Goal: Communication & Community: Connect with others

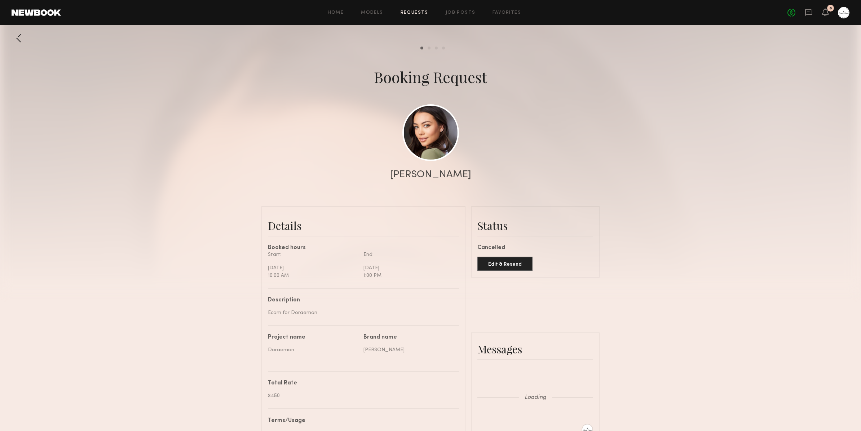
scroll to position [523, 0]
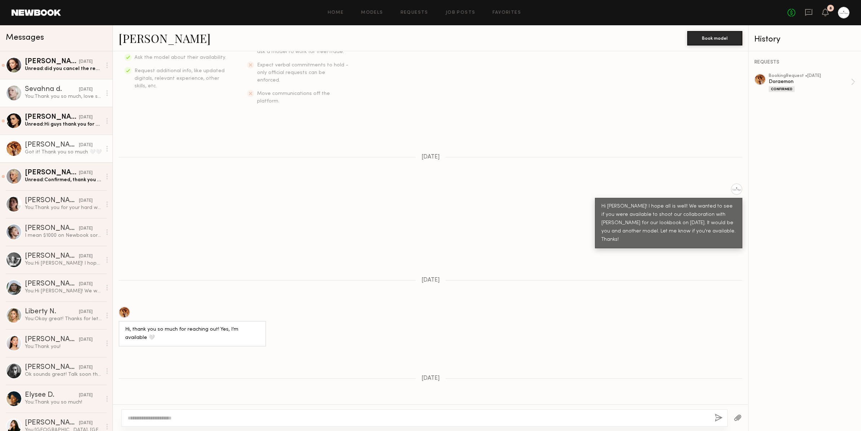
scroll to position [468, 0]
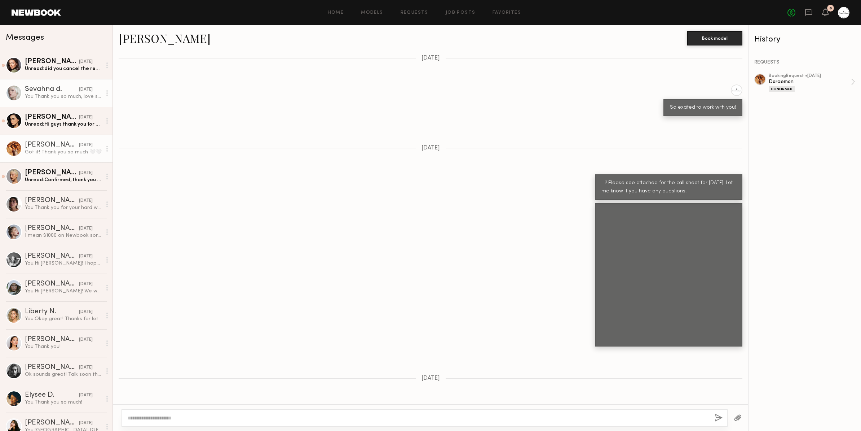
click at [74, 101] on link "Sevahna d. yesterday You: Thank you so much, love shooting with you as always :)" at bounding box center [56, 93] width 113 height 28
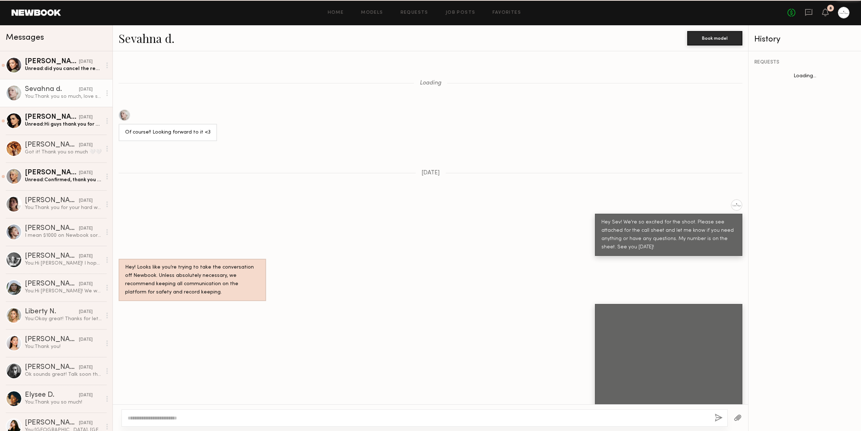
scroll to position [481, 0]
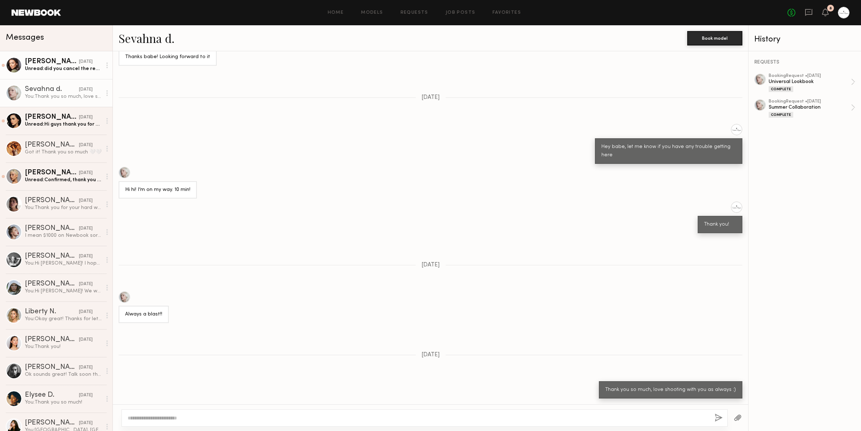
click at [71, 74] on link "Brynne E. yesterday Unread: did you cancel the request? it says that on my end …" at bounding box center [56, 65] width 113 height 28
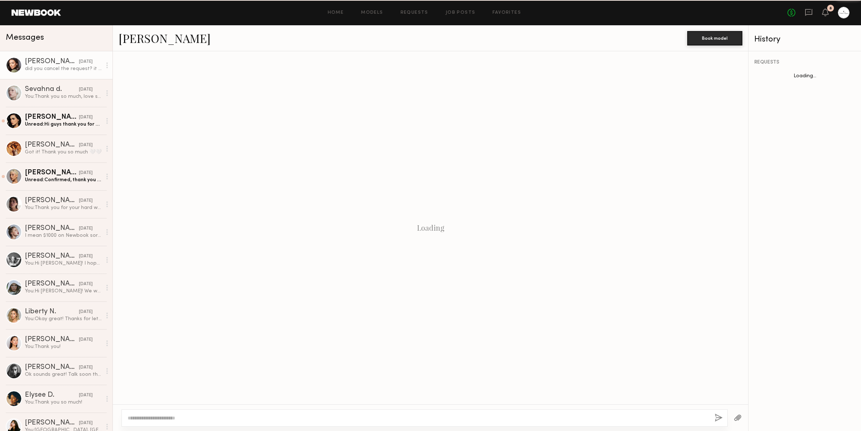
scroll to position [301, 0]
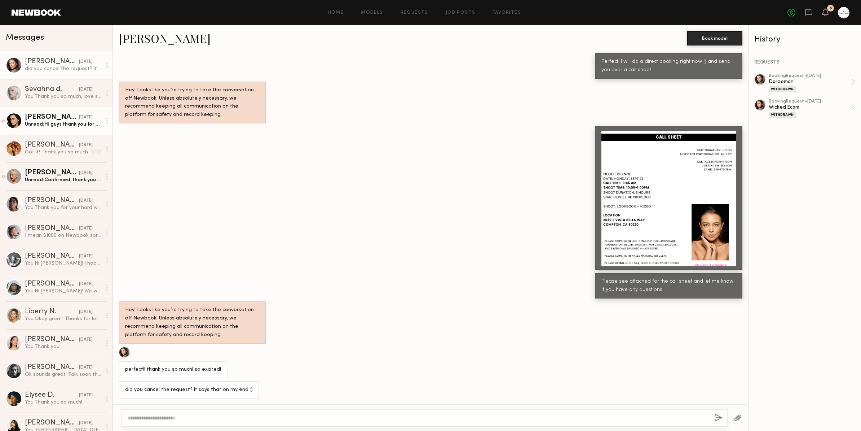
click at [54, 129] on link "Priscilla P. 09/19/2025 Unread: Hi guys thank you for having me on the shoot!:)…" at bounding box center [56, 121] width 113 height 28
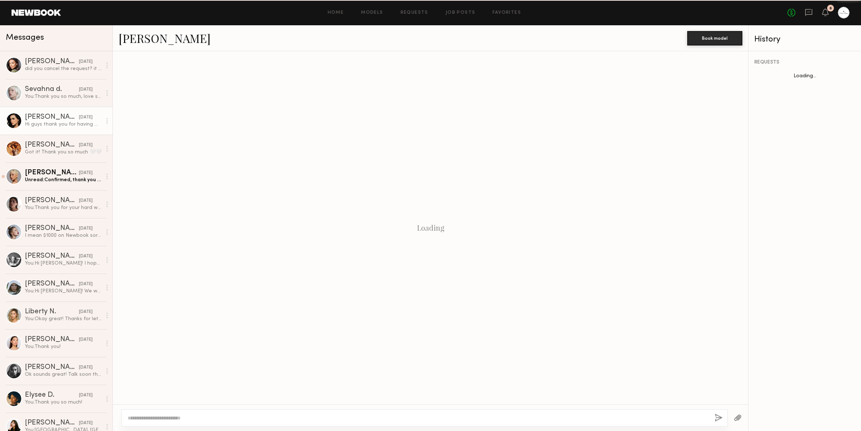
scroll to position [541, 0]
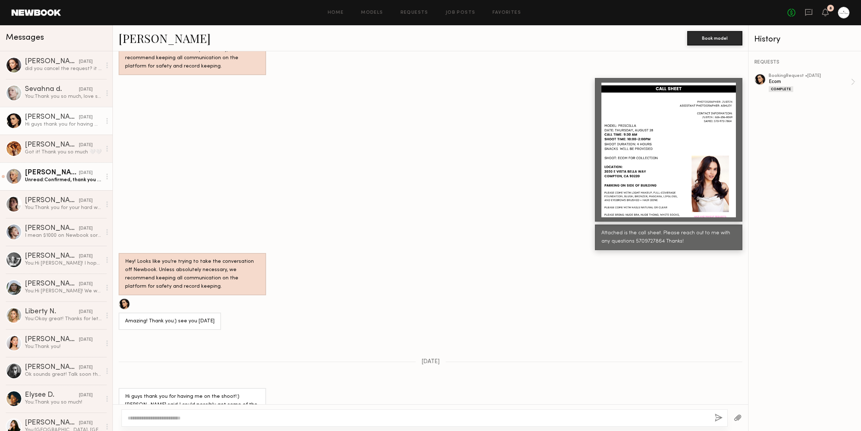
click at [54, 187] on link "ALICE A. 09/17/2025 Unread: Confirmed, thank you so much!!" at bounding box center [56, 176] width 113 height 28
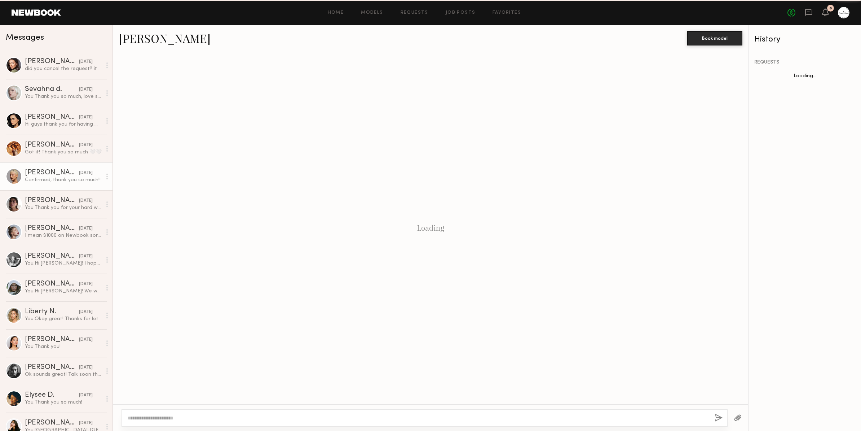
scroll to position [304, 0]
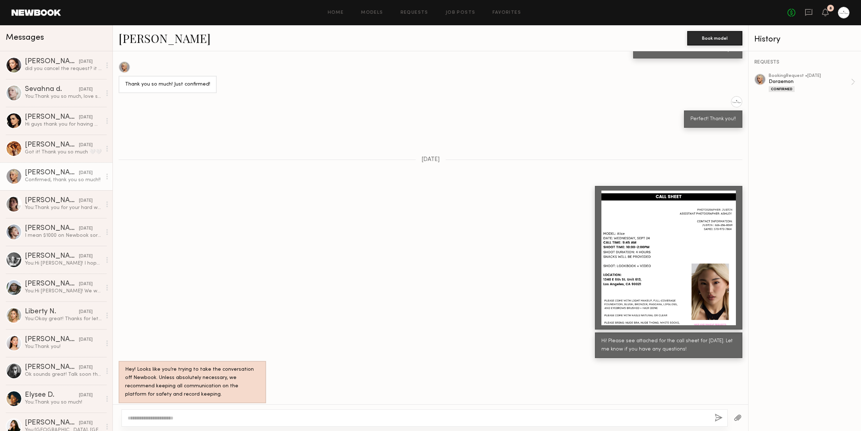
click at [141, 40] on link "ALICE A." at bounding box center [165, 38] width 92 height 16
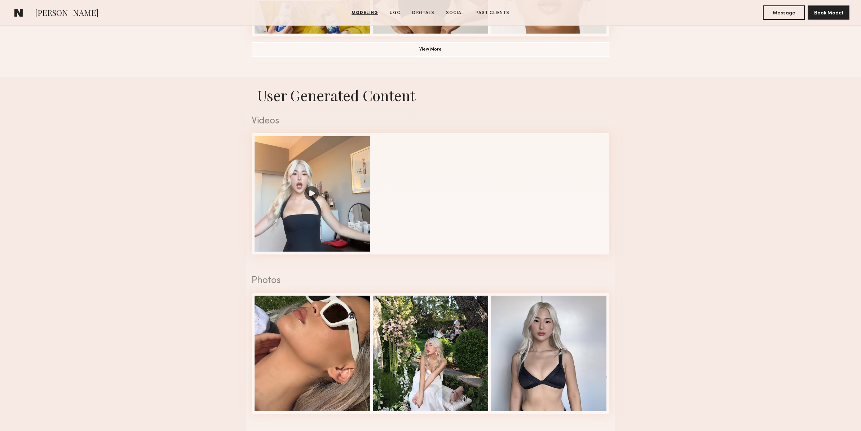
scroll to position [674, 0]
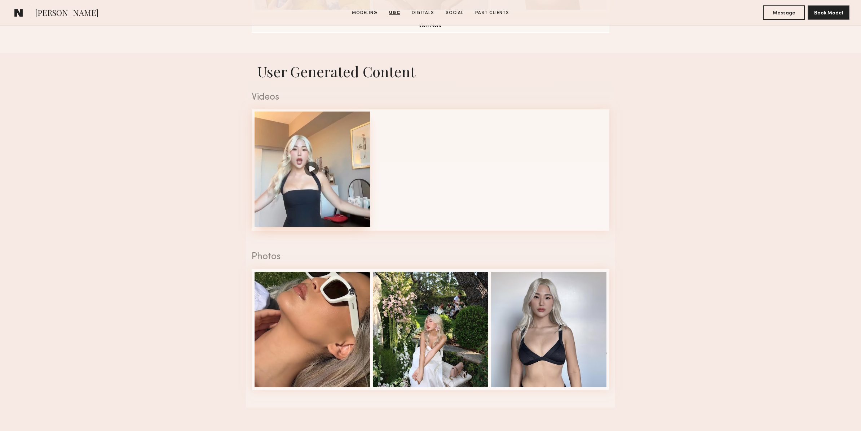
click at [334, 189] on div at bounding box center [312, 168] width 115 height 115
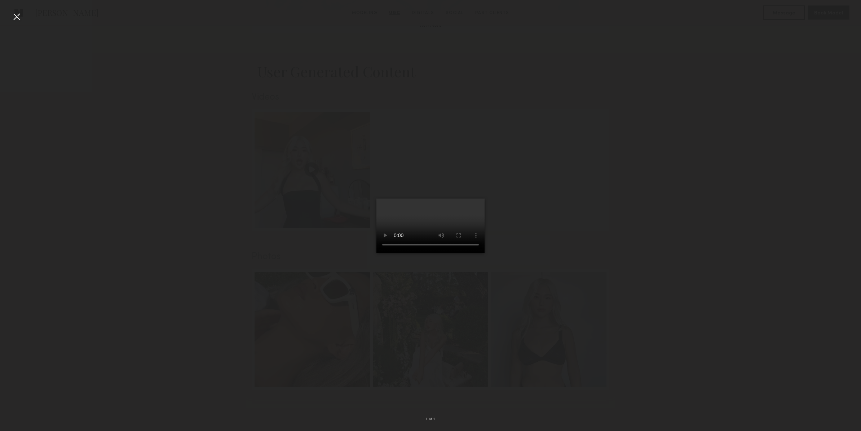
scroll to position [679, 0]
click at [649, 288] on div at bounding box center [430, 210] width 861 height 396
click at [19, 16] on div at bounding box center [17, 17] width 12 height 12
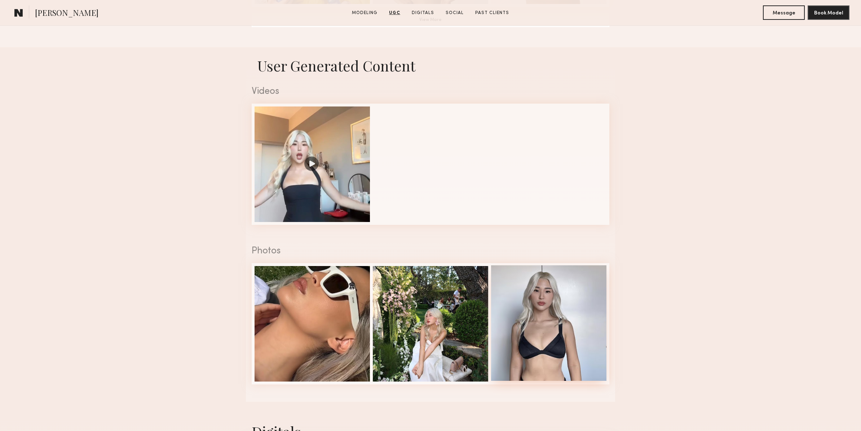
click at [558, 329] on div at bounding box center [548, 322] width 115 height 115
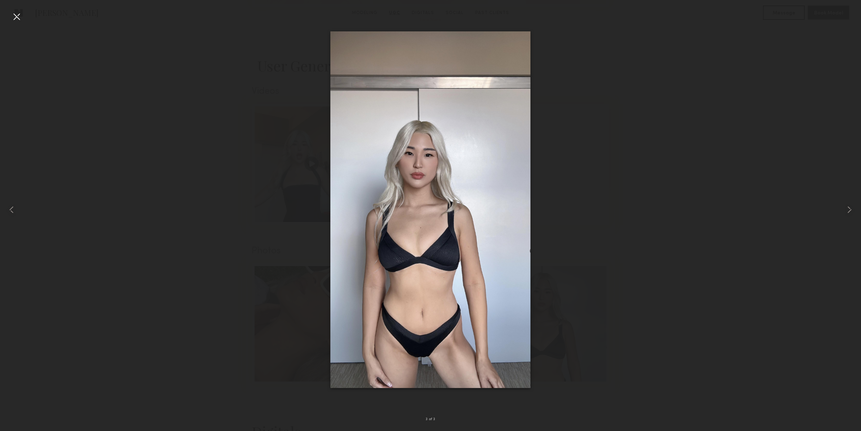
click at [16, 16] on div at bounding box center [17, 17] width 12 height 12
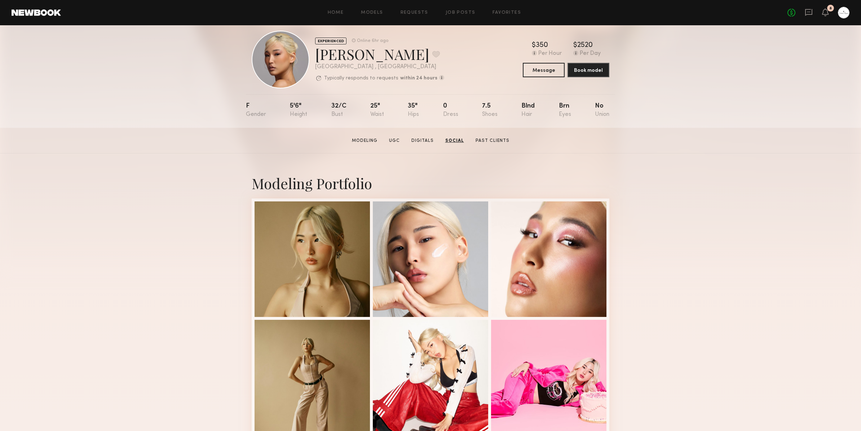
scroll to position [0, 0]
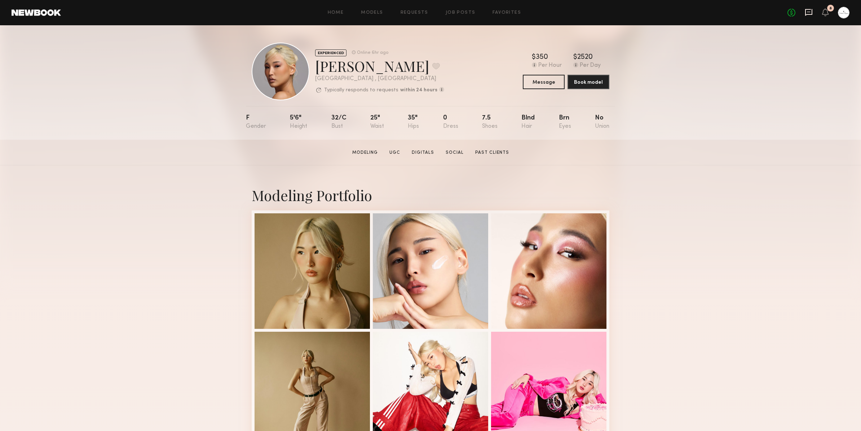
click at [812, 14] on icon at bounding box center [808, 12] width 7 height 7
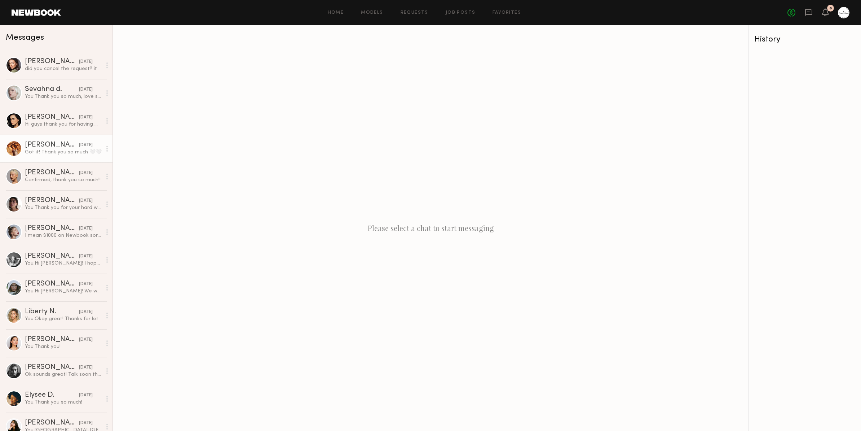
click at [41, 160] on link "Miya R. 09/18/2025 Got it! Thank you so much 🤍🤍" at bounding box center [56, 149] width 113 height 28
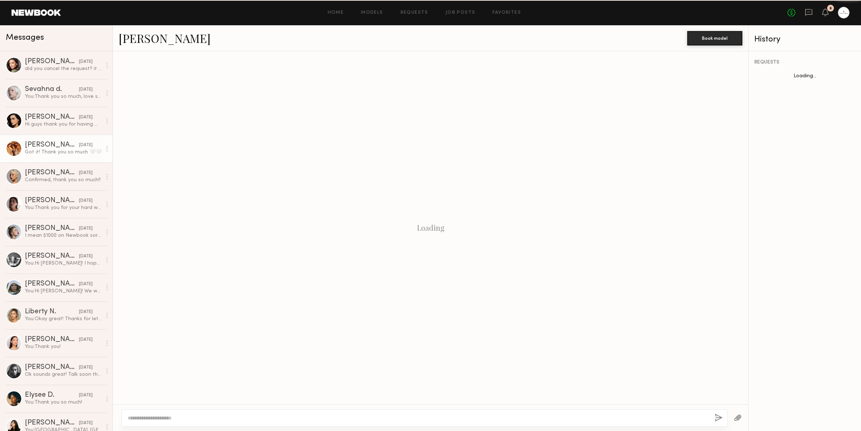
scroll to position [513, 0]
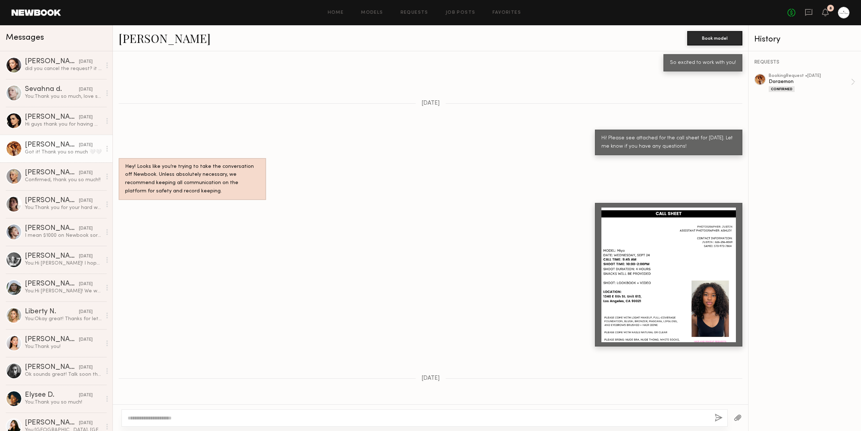
click at [138, 44] on link "[PERSON_NAME]" at bounding box center [165, 38] width 92 height 16
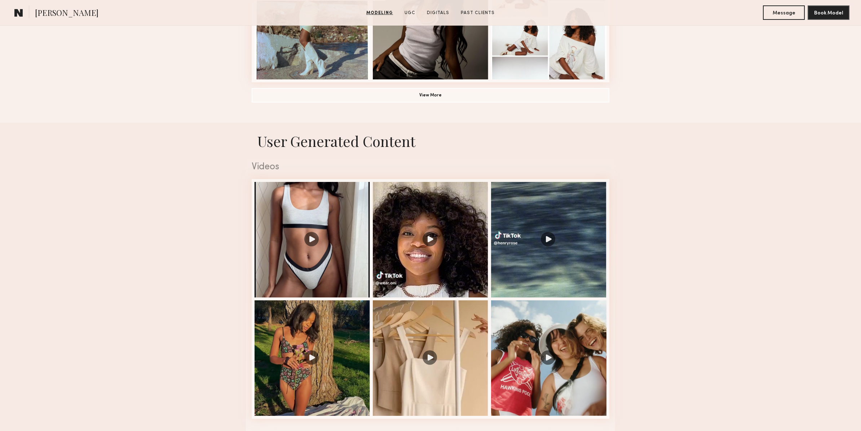
scroll to position [637, 0]
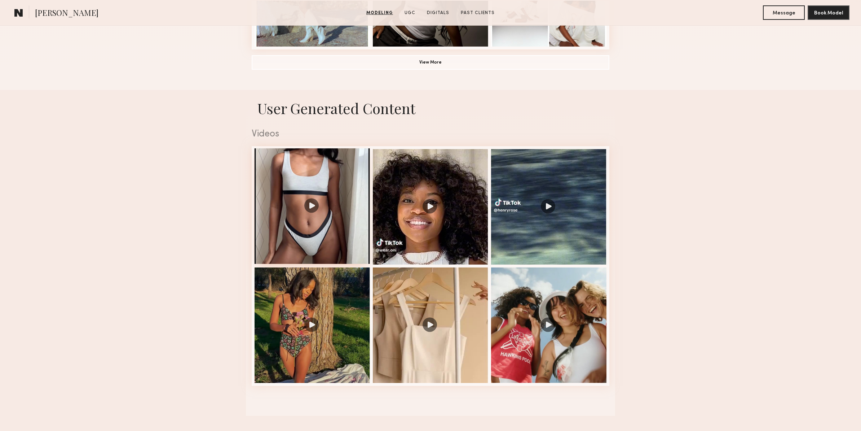
click at [347, 249] on div at bounding box center [312, 205] width 115 height 115
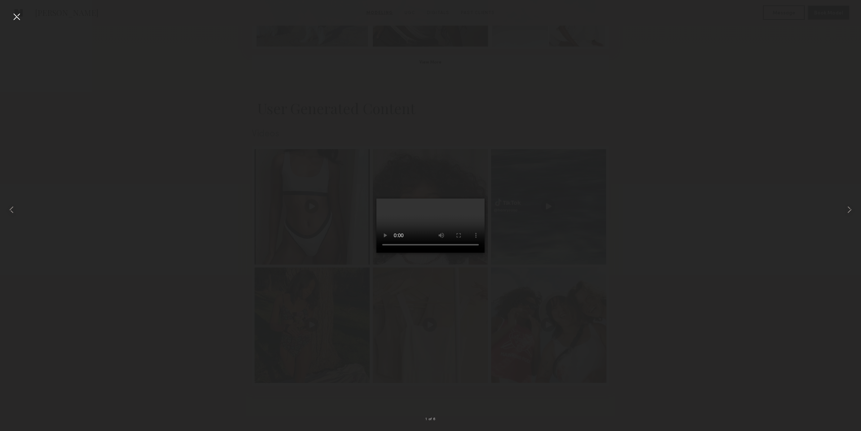
click at [708, 314] on div at bounding box center [430, 210] width 861 height 396
click at [166, 147] on div at bounding box center [430, 210] width 861 height 396
click at [17, 13] on div at bounding box center [17, 17] width 12 height 12
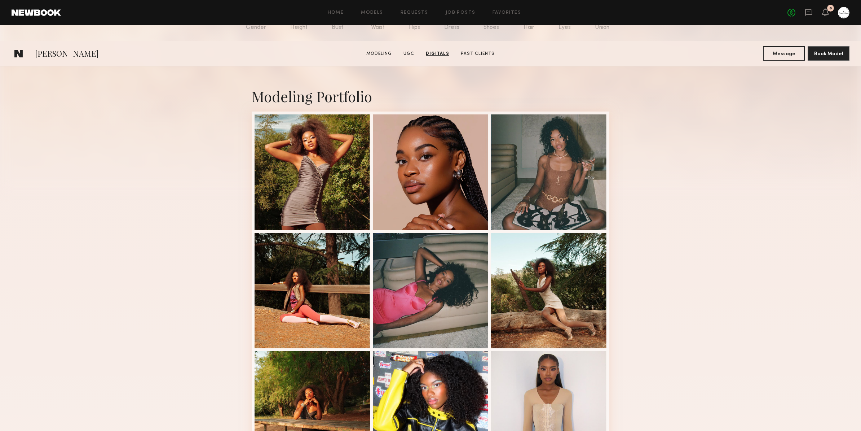
scroll to position [0, 0]
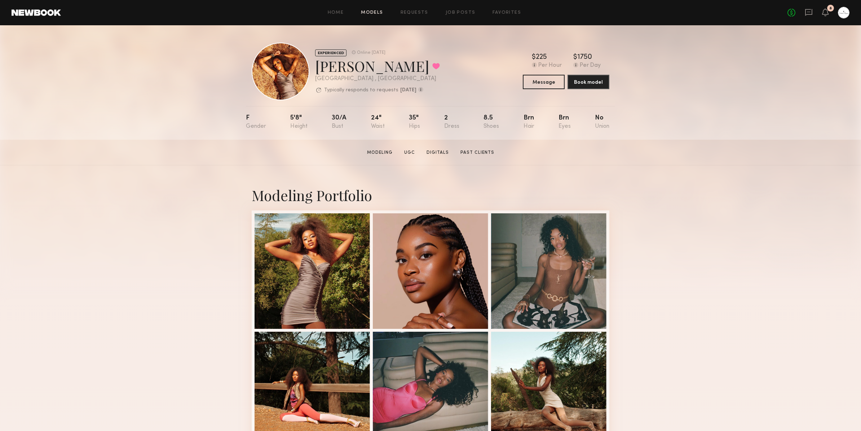
click at [378, 14] on link "Models" at bounding box center [372, 12] width 22 height 5
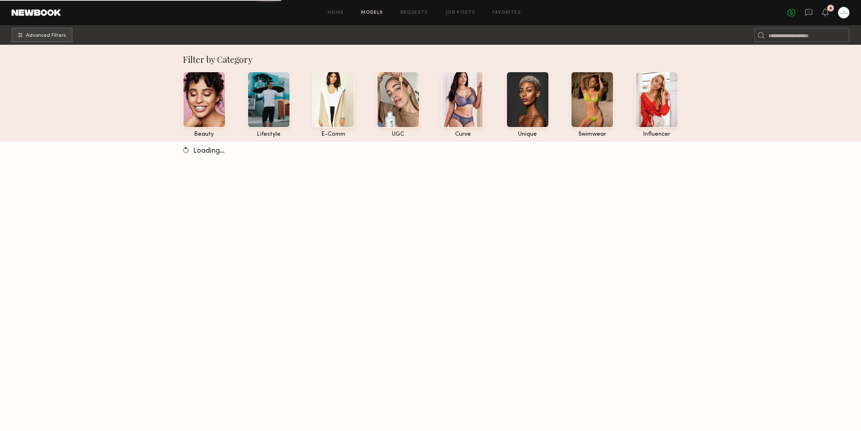
click at [813, 14] on div "No fees up to $5,000 8" at bounding box center [819, 13] width 62 height 12
click at [811, 14] on icon at bounding box center [808, 12] width 7 height 7
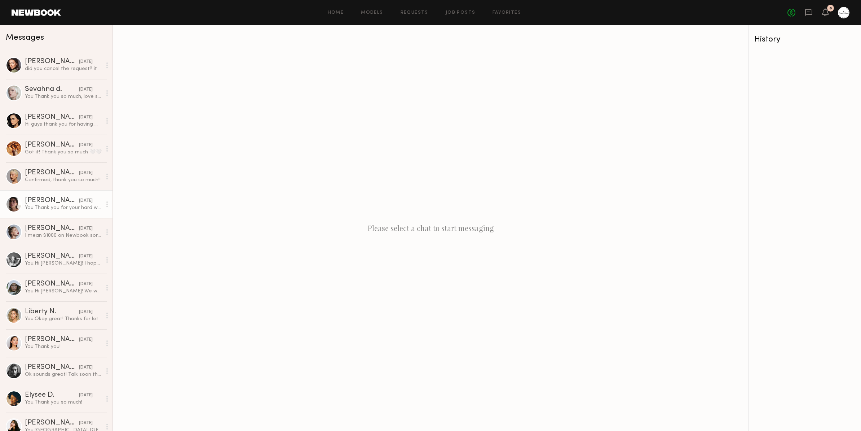
click at [16, 205] on div at bounding box center [14, 204] width 16 height 16
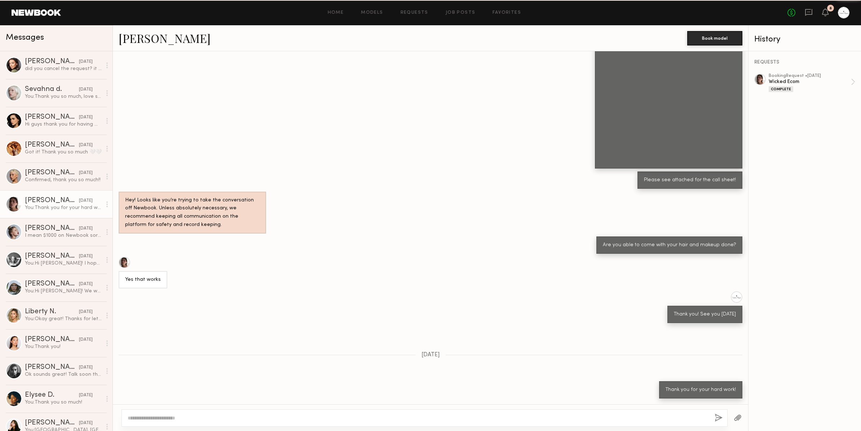
scroll to position [276, 0]
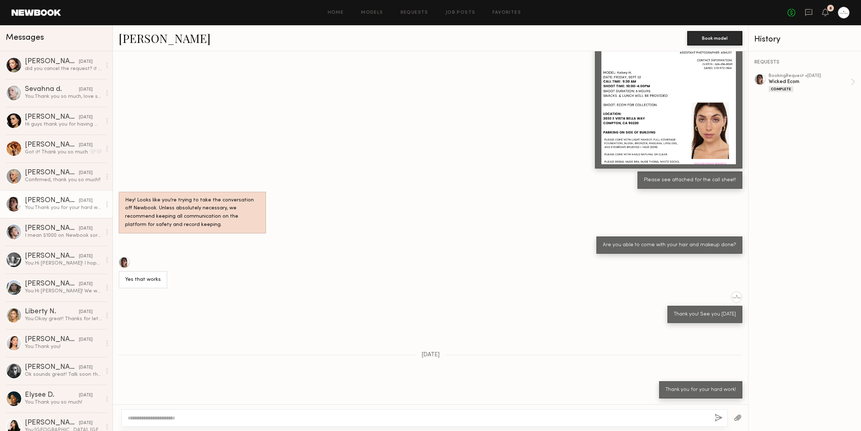
click at [159, 37] on link "[PERSON_NAME]" at bounding box center [165, 38] width 92 height 16
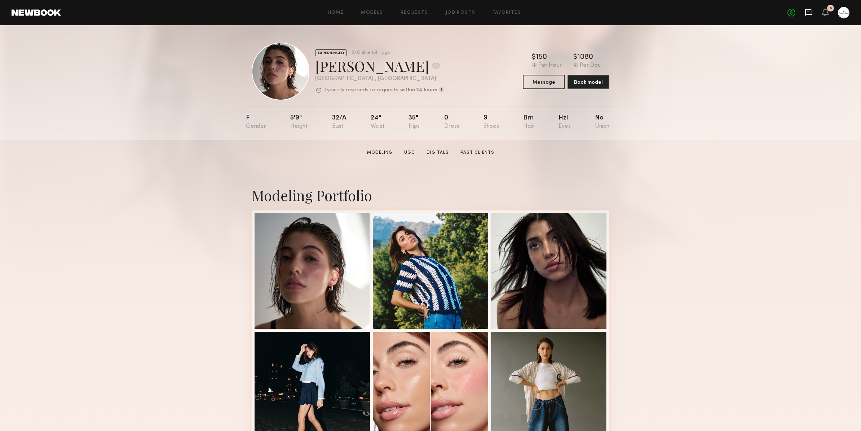
click at [810, 14] on icon at bounding box center [808, 12] width 7 height 7
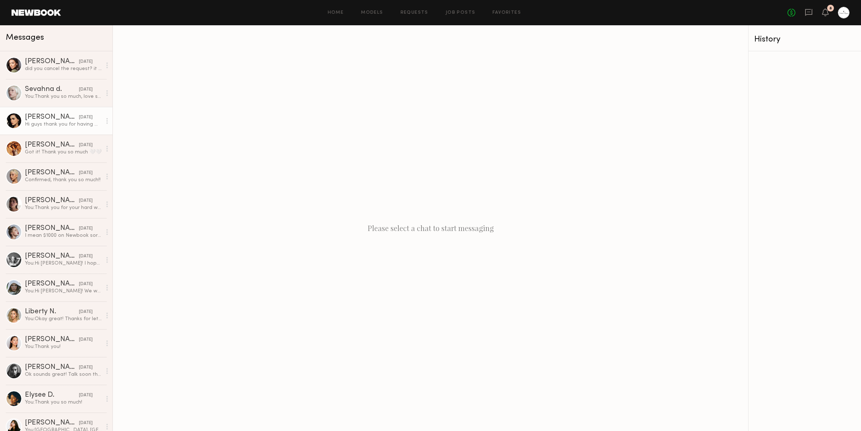
click at [10, 120] on div at bounding box center [14, 121] width 16 height 16
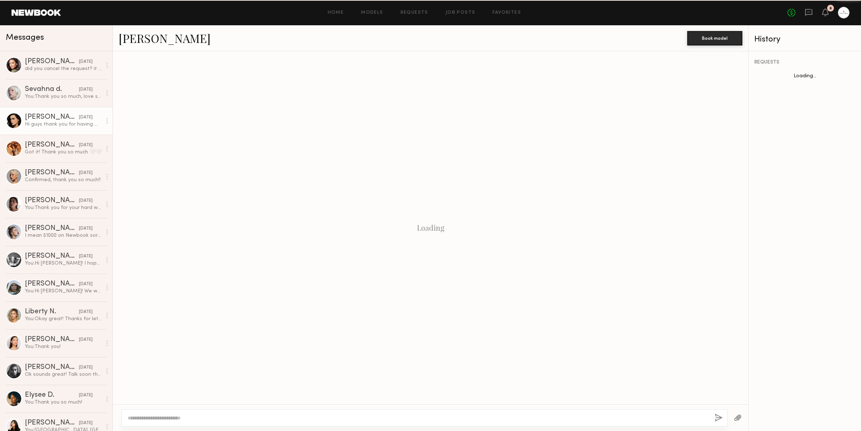
scroll to position [541, 0]
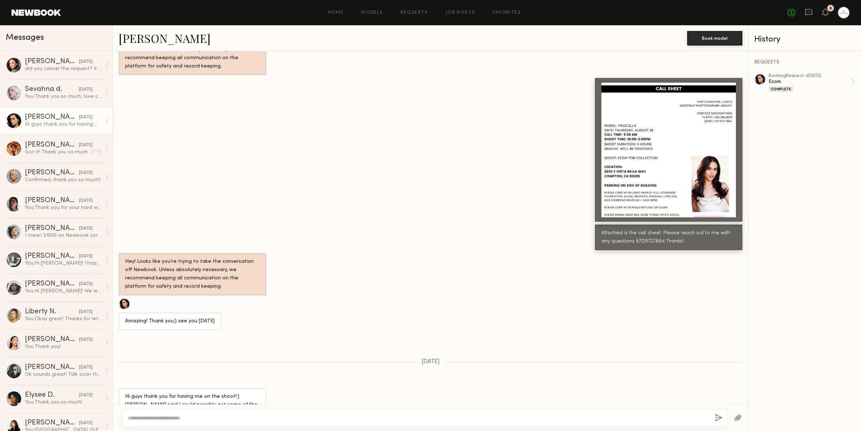
click at [151, 40] on link "Priscilla P." at bounding box center [165, 38] width 92 height 16
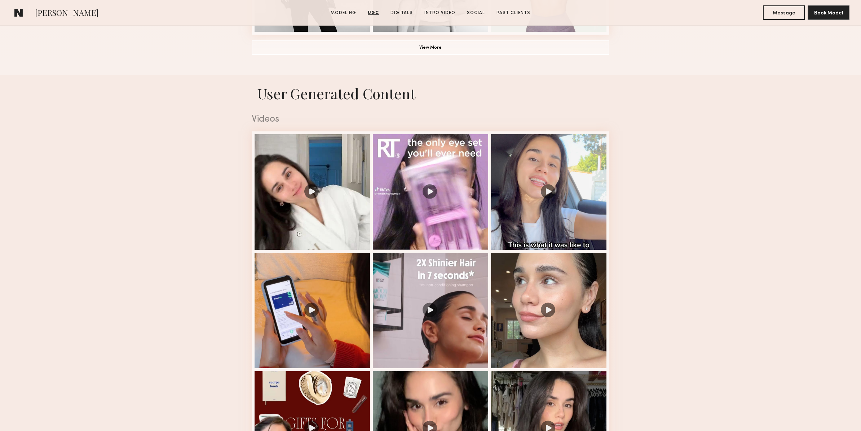
scroll to position [659, 0]
